Goal: Go to known website: Access a specific website the user already knows

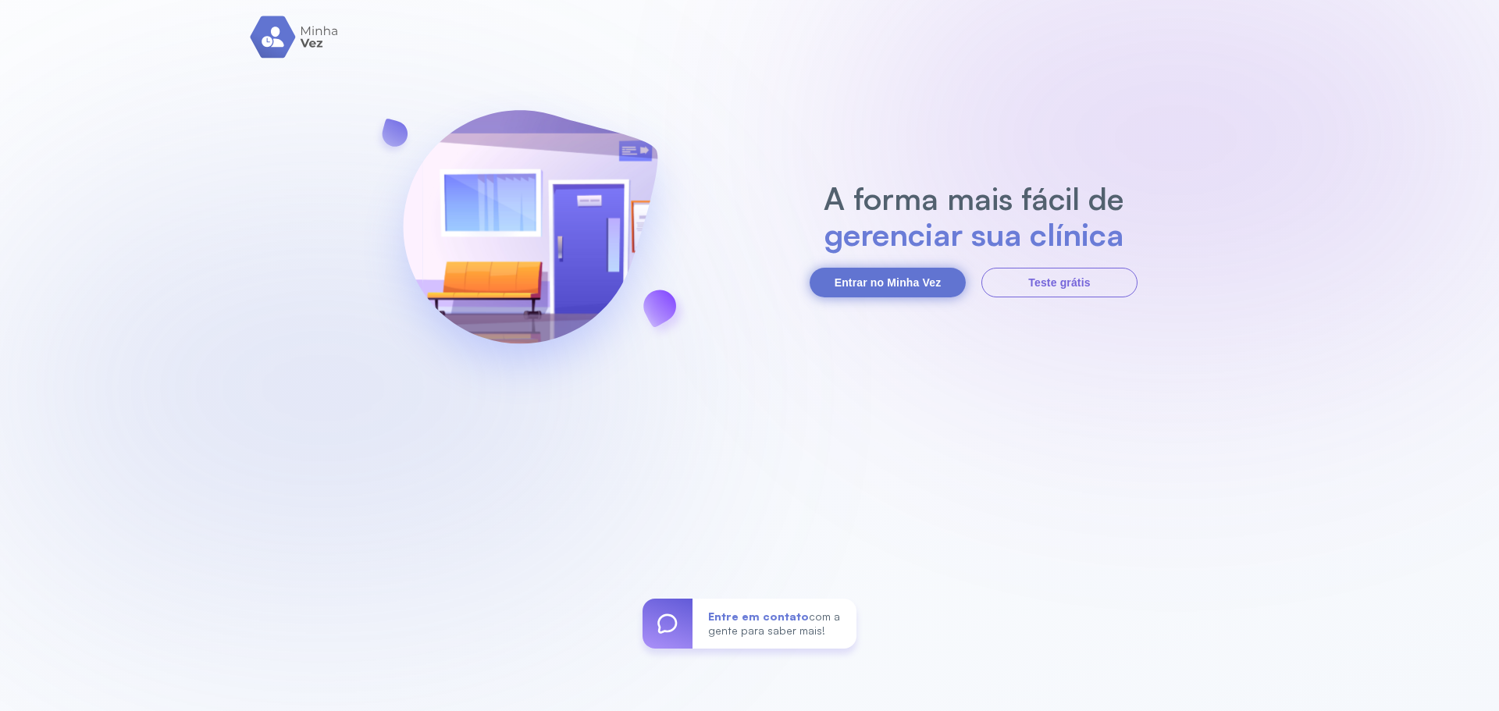
click at [850, 275] on button "Entrar no Minha Vez" at bounding box center [888, 283] width 156 height 30
click at [880, 287] on button "Entrar no Minha Vez" at bounding box center [888, 283] width 156 height 30
click at [860, 292] on button "Entrar no Minha Vez" at bounding box center [888, 283] width 156 height 30
